Goal: Navigation & Orientation: Find specific page/section

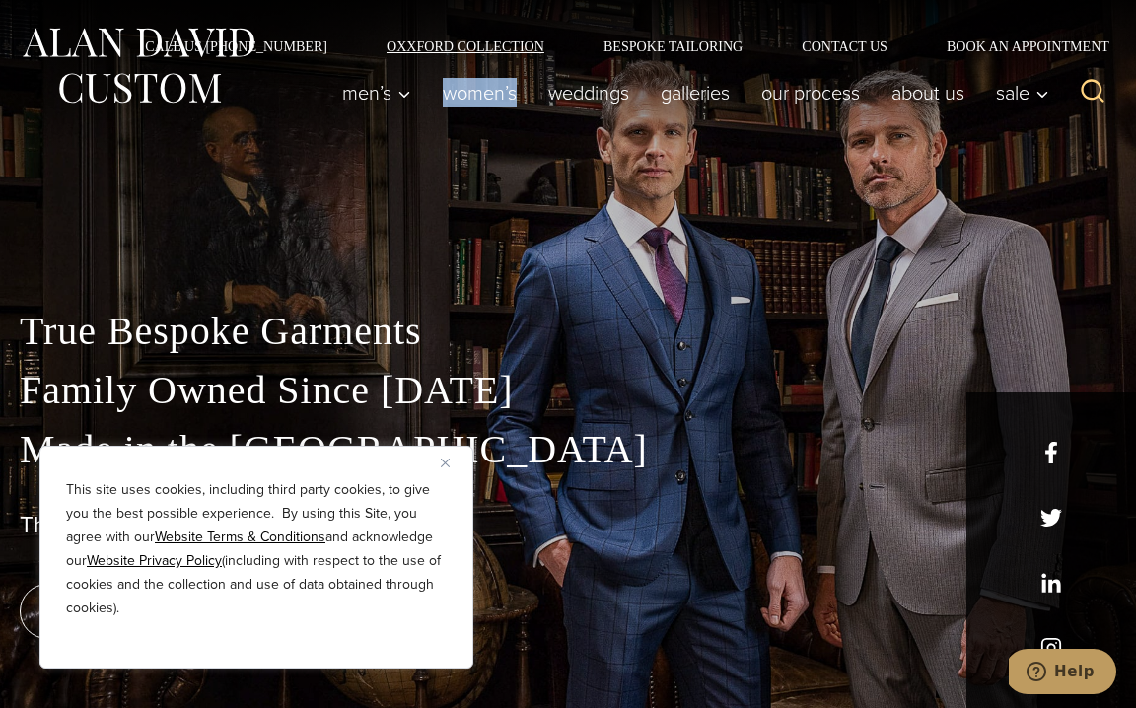
click at [459, 42] on link "Oxxford Collection" at bounding box center [465, 46] width 217 height 14
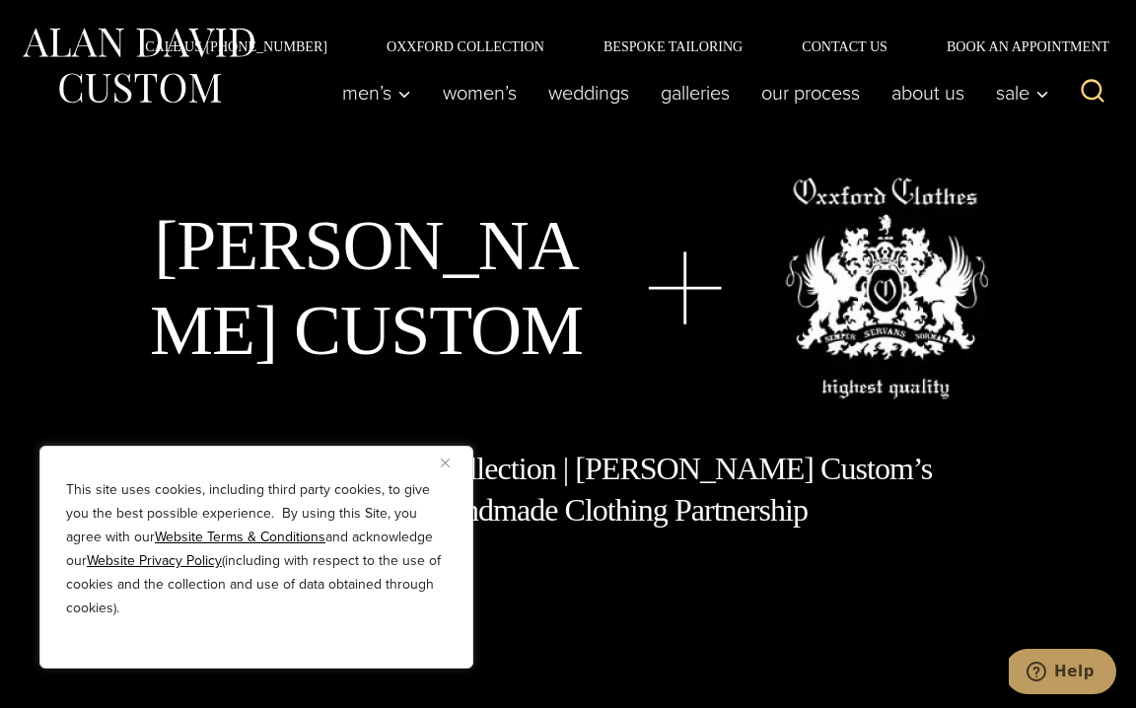
click at [447, 464] on img "Close" at bounding box center [445, 462] width 9 height 9
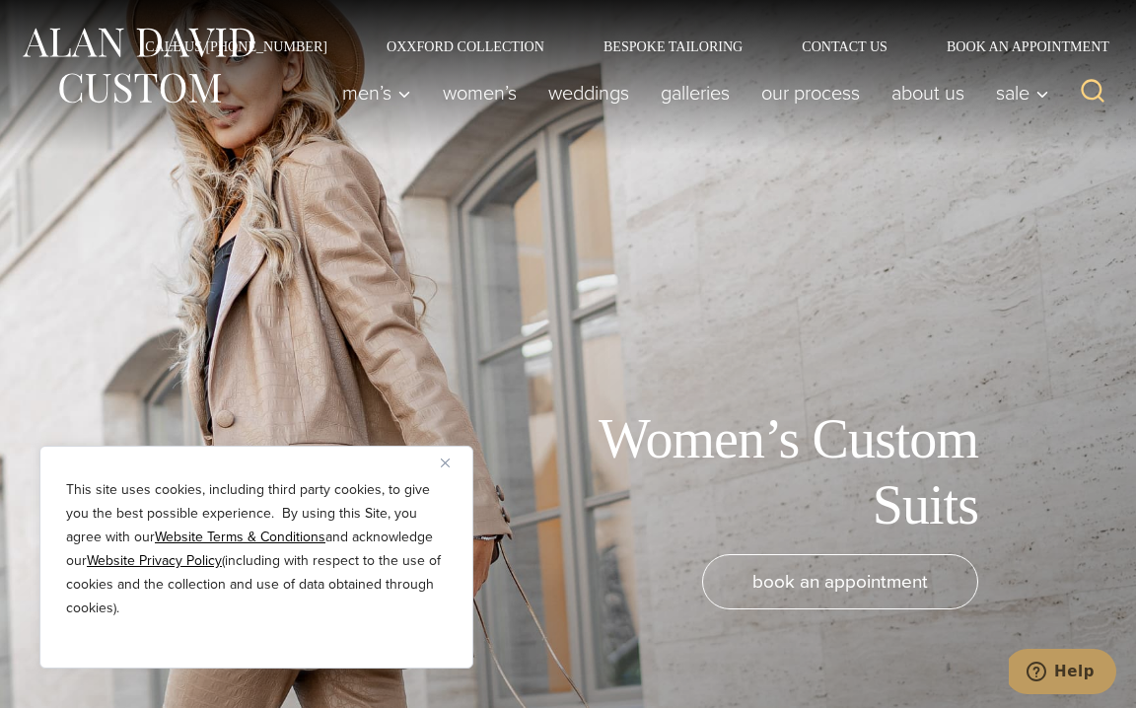
click at [442, 464] on img "Close" at bounding box center [445, 462] width 9 height 9
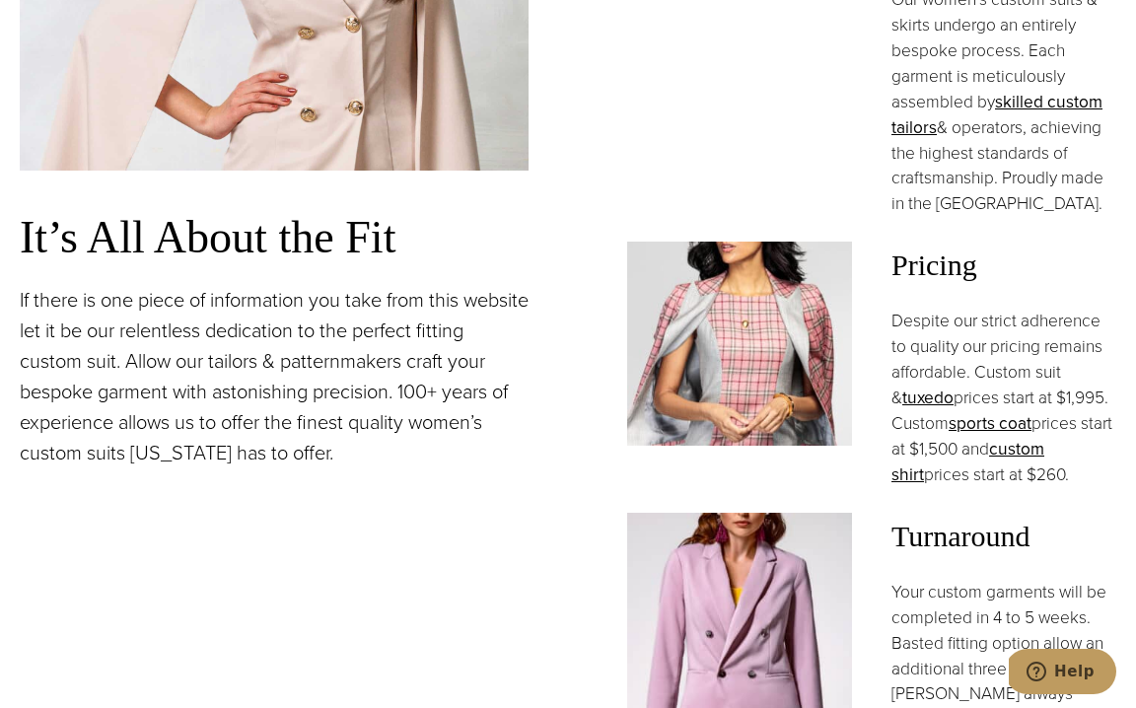
scroll to position [1768, 0]
